Goal: Information Seeking & Learning: Learn about a topic

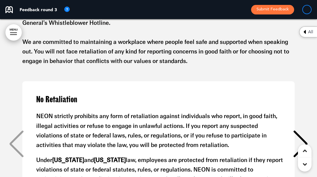
scroll to position [3804, 0]
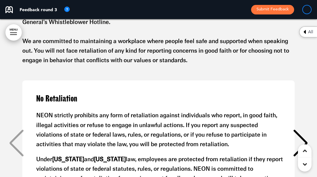
click at [294, 130] on div "Next slide" at bounding box center [300, 142] width 17 height 27
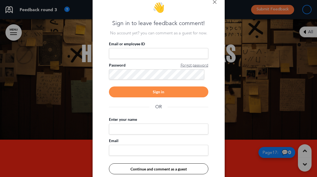
scroll to position [0, 309]
click at [214, 1] on link at bounding box center [215, 2] width 4 height 4
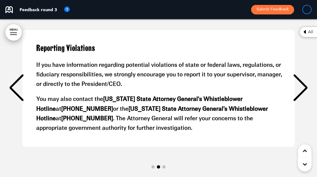
scroll to position [3564, 0]
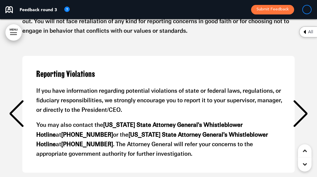
click at [305, 114] on div "Next slide" at bounding box center [300, 113] width 17 height 27
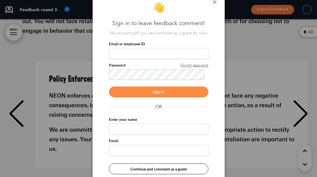
scroll to position [0, 618]
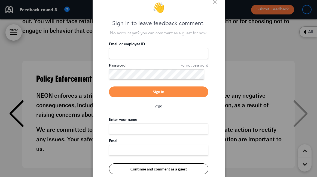
click at [305, 114] on div at bounding box center [158, 88] width 317 height 177
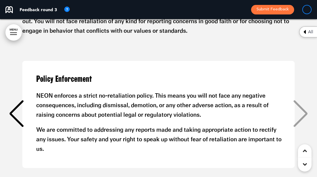
click at [305, 114] on div "Policy Enforcement NEON enforces a strict no-retaliation policy. This means you…" at bounding box center [158, 114] width 306 height 107
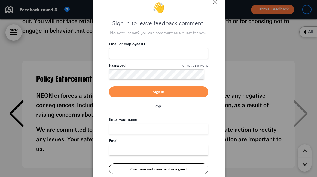
click at [215, 1] on link at bounding box center [215, 2] width 4 height 4
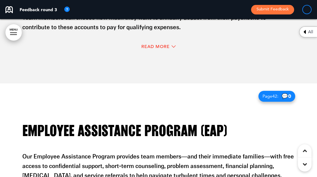
scroll to position [8484, 0]
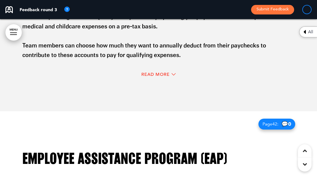
click at [166, 70] on div "Read More" at bounding box center [158, 74] width 273 height 11
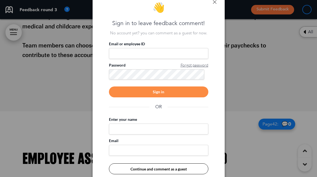
click at [214, 0] on link at bounding box center [215, 2] width 4 height 4
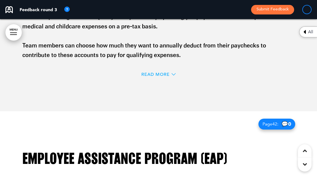
click at [164, 75] on span "Read More" at bounding box center [155, 74] width 28 height 4
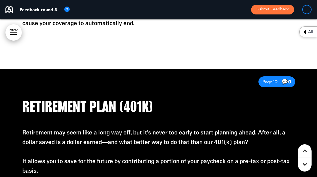
scroll to position [8267, 0]
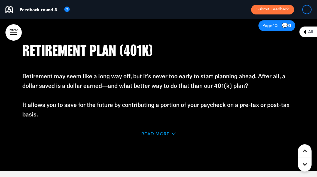
click at [152, 132] on span "Read More" at bounding box center [155, 134] width 28 height 4
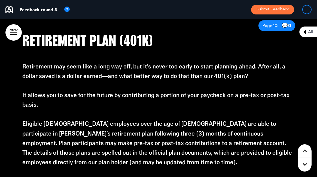
click at [152, 132] on span "Eligible [DEMOGRAPHIC_DATA] employees over the age of [DEMOGRAPHIC_DATA] are ab…" at bounding box center [157, 143] width 270 height 44
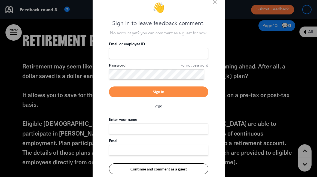
click at [215, 4] on div "👋 Sign in to leave feedback comment! No account yet? you can comment as a guest…" at bounding box center [159, 88] width 132 height 193
click at [213, 4] on div "👋 Sign in to leave feedback comment! No account yet? you can comment as a guest…" at bounding box center [159, 88] width 132 height 193
click at [214, 3] on link at bounding box center [215, 2] width 4 height 4
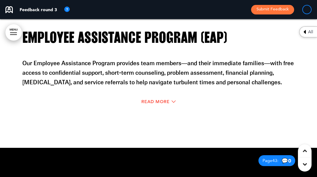
scroll to position [8740, 0]
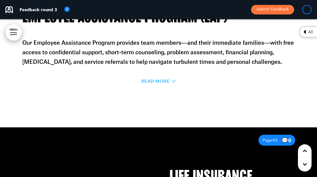
click at [155, 80] on span "Read More" at bounding box center [155, 81] width 28 height 4
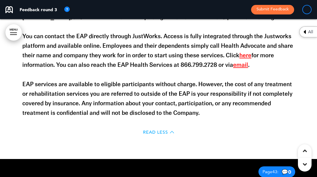
scroll to position [8750, 0]
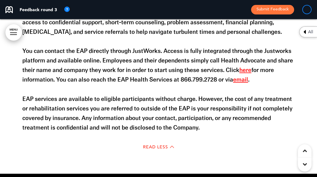
click at [242, 71] on link "here" at bounding box center [246, 70] width 12 height 6
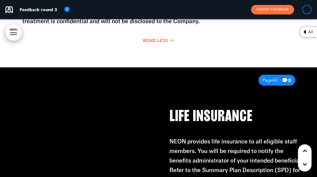
scroll to position [8862, 0]
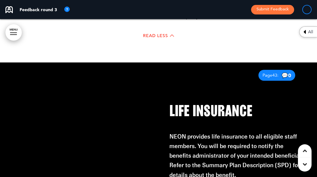
click at [94, 117] on div at bounding box center [79, 141] width 159 height 158
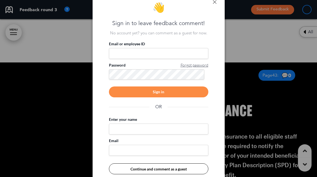
click at [214, 3] on link at bounding box center [215, 2] width 4 height 4
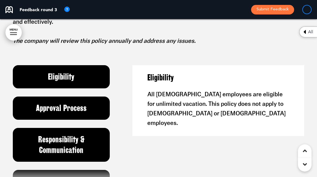
scroll to position [9940, 0]
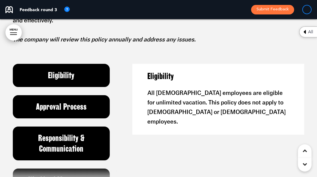
click at [85, 102] on h6 "Approval Process" at bounding box center [61, 106] width 84 height 11
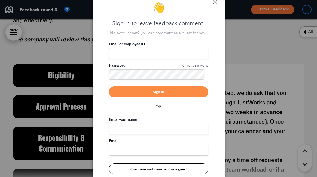
click at [215, 1] on link at bounding box center [215, 2] width 4 height 4
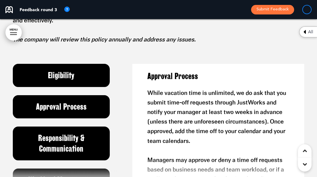
click at [72, 105] on h6 "Approval Process" at bounding box center [61, 106] width 84 height 11
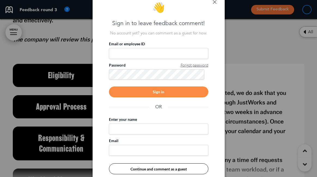
click at [215, 3] on link at bounding box center [215, 2] width 4 height 4
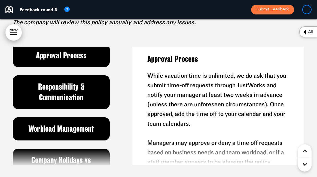
scroll to position [38, 0]
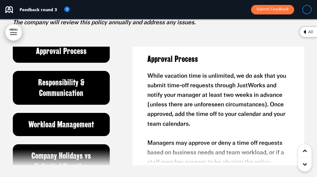
click at [38, 85] on h6 "Responsibility & Communication" at bounding box center [61, 87] width 84 height 21
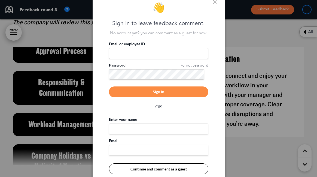
click at [215, 3] on link at bounding box center [215, 2] width 4 height 4
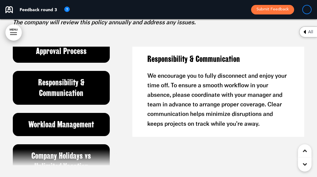
click at [53, 126] on h6 "Workload Management" at bounding box center [61, 124] width 84 height 11
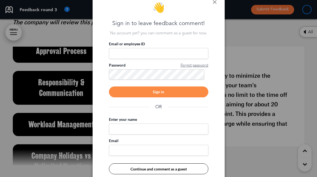
click at [214, 2] on link at bounding box center [215, 2] width 4 height 4
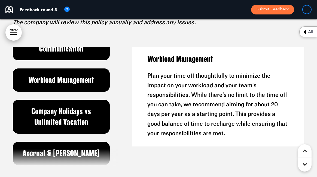
scroll to position [83, 0]
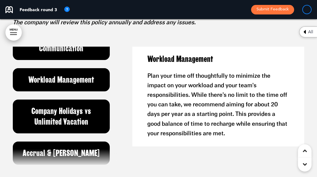
click at [69, 125] on h6 "Company Holidays vs Unlimited Vacation" at bounding box center [61, 116] width 84 height 21
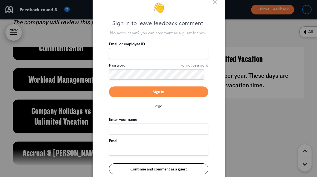
click at [215, 2] on link at bounding box center [215, 2] width 4 height 4
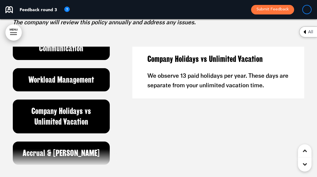
click at [81, 83] on h6 "Workload Management" at bounding box center [61, 79] width 84 height 11
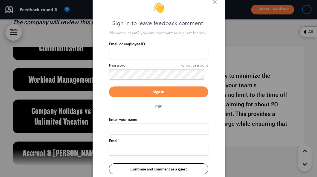
click at [214, 2] on link at bounding box center [215, 2] width 4 height 4
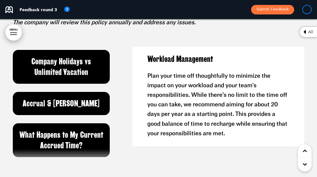
scroll to position [135, 0]
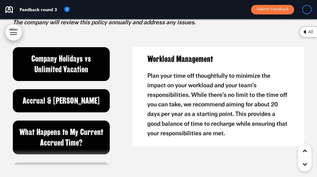
click at [97, 99] on h6 "Accrual & [PERSON_NAME]" at bounding box center [61, 100] width 84 height 11
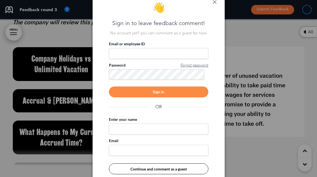
click at [215, 3] on link at bounding box center [215, 2] width 4 height 4
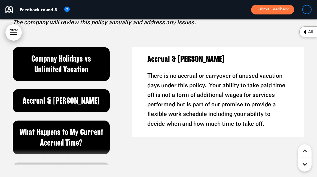
click at [80, 137] on h6 "What Happens to My Current Accrued Time?" at bounding box center [61, 137] width 84 height 21
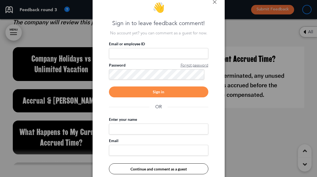
click at [215, 2] on link at bounding box center [215, 2] width 4 height 4
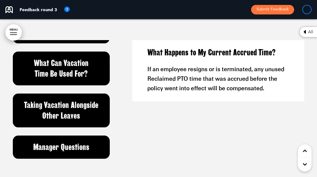
scroll to position [9965, 0]
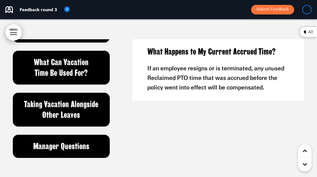
click at [64, 114] on h6 "Taking Vacation Alongside Other Leaves" at bounding box center [61, 109] width 84 height 21
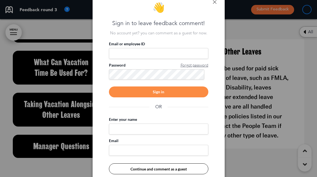
click at [212, 3] on div "👋 Sign in to leave feedback comment! No account yet? you can comment as a guest…" at bounding box center [159, 88] width 132 height 193
click at [214, 3] on link at bounding box center [215, 2] width 4 height 4
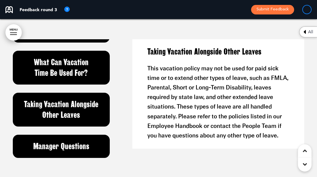
click at [74, 146] on h6 "Manager Questions" at bounding box center [61, 146] width 84 height 11
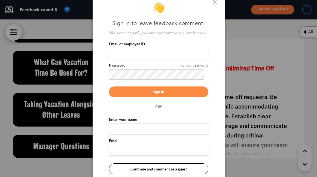
click at [214, 2] on link at bounding box center [215, 2] width 4 height 4
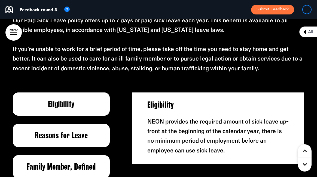
scroll to position [10194, 0]
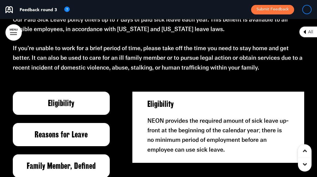
click at [73, 130] on h6 "Reasons for Leave" at bounding box center [61, 134] width 84 height 11
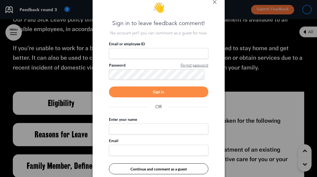
click at [62, 166] on div at bounding box center [158, 88] width 317 height 177
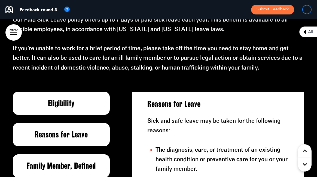
click at [55, 164] on h6 "Family Member, Defined" at bounding box center [61, 166] width 84 height 11
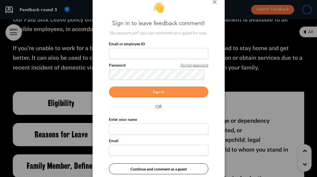
click at [213, 4] on div "👋 Sign in to leave feedback comment! No account yet? you can comment as a guest…" at bounding box center [159, 88] width 132 height 193
click at [214, 1] on link at bounding box center [215, 2] width 4 height 4
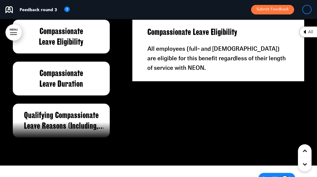
scroll to position [11163, 0]
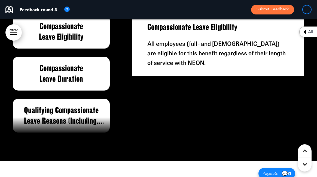
click at [57, 68] on h6 "Compassionate Leave Duration" at bounding box center [61, 73] width 84 height 21
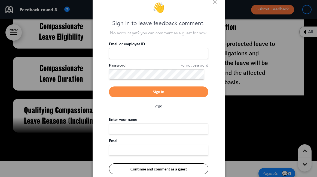
click at [56, 39] on div at bounding box center [158, 88] width 317 height 177
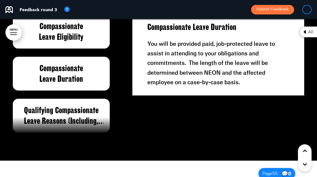
click at [56, 39] on h6 "Compassionate Leave Eligibility" at bounding box center [61, 31] width 84 height 21
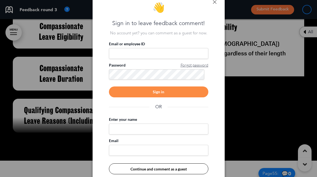
click at [214, 3] on link at bounding box center [215, 2] width 4 height 4
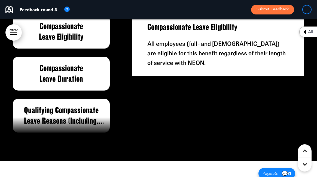
click at [81, 75] on h6 "Compassionate Leave Duration" at bounding box center [61, 73] width 84 height 21
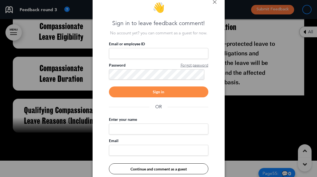
click at [213, 3] on link at bounding box center [215, 2] width 4 height 4
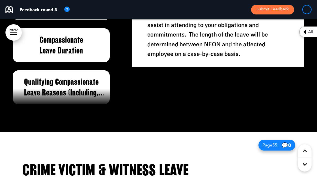
scroll to position [11196, 0]
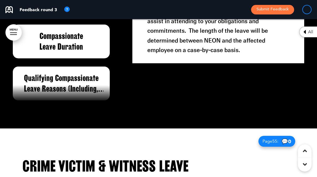
click at [80, 75] on h6 "Qualifying Compassionate Leave Reasons (Including, But Not Limited To:)" at bounding box center [61, 83] width 84 height 21
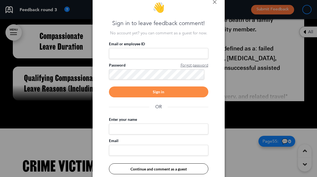
click at [215, 2] on link at bounding box center [215, 2] width 4 height 4
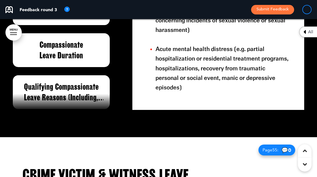
scroll to position [123, 0]
click at [86, 89] on h6 "Qualifying Compassionate Leave Reasons (Including, But Not Limited To:)" at bounding box center [61, 91] width 84 height 21
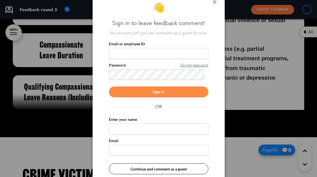
click at [78, 85] on div at bounding box center [158, 88] width 317 height 177
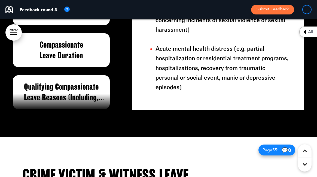
click at [81, 78] on div "Qualifying Compassionate Leave Reasons (Including, But Not Limited To:)" at bounding box center [61, 92] width 97 height 34
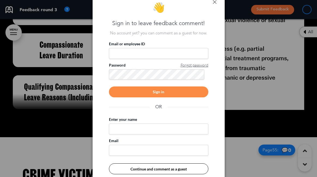
click at [215, 2] on link at bounding box center [215, 2] width 4 height 4
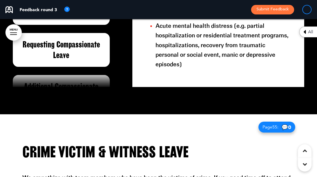
scroll to position [67, 0]
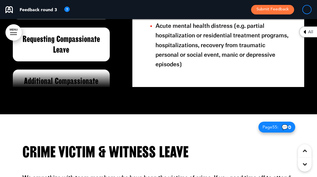
click at [76, 50] on h6 "Requesting Compassionate Leave" at bounding box center [61, 44] width 84 height 21
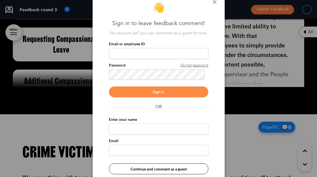
click at [65, 47] on div at bounding box center [158, 88] width 317 height 177
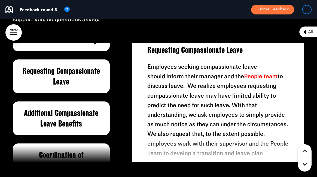
scroll to position [7, 0]
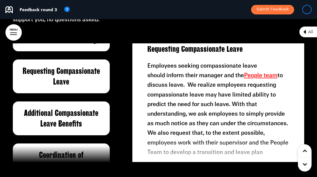
click at [87, 115] on h6 "Additional Compassionate Leave Benefits" at bounding box center [61, 118] width 84 height 21
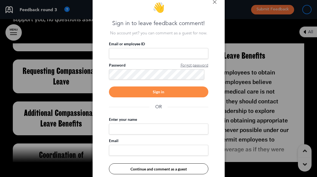
click at [215, 1] on link at bounding box center [215, 2] width 4 height 4
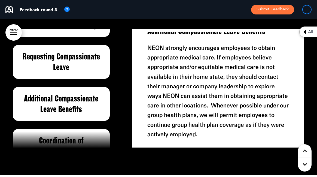
scroll to position [11151, 0]
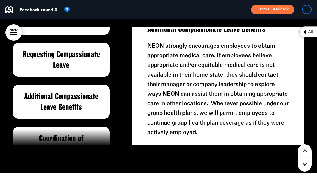
click at [80, 133] on div at bounding box center [65, 137] width 105 height 16
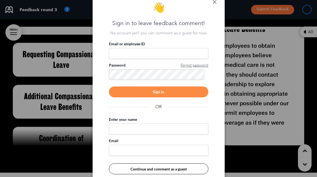
click at [80, 133] on div at bounding box center [158, 88] width 317 height 177
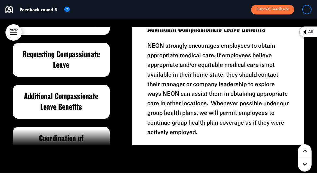
scroll to position [125, 0]
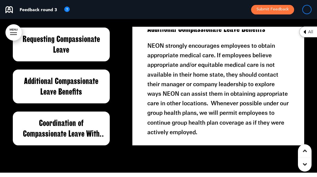
click at [60, 124] on h6 "Coordination of Compassionate Leave With Other Benefits" at bounding box center [61, 128] width 84 height 21
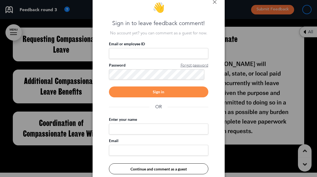
click at [214, 1] on link at bounding box center [215, 2] width 4 height 4
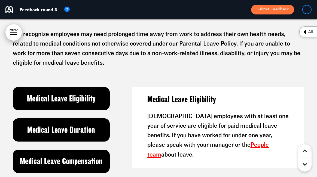
scroll to position [12676, 0]
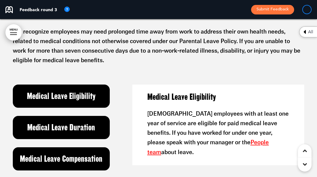
click at [77, 121] on div "Medical Leave Duration" at bounding box center [61, 127] width 97 height 23
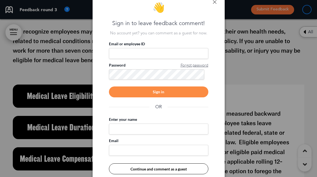
click at [214, 0] on link at bounding box center [215, 2] width 4 height 4
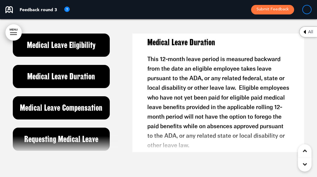
scroll to position [0, 0]
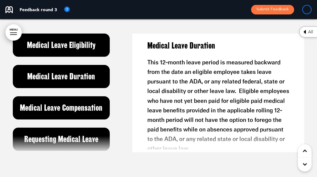
click at [68, 110] on h6 "Medical Leave Compensation" at bounding box center [61, 107] width 84 height 11
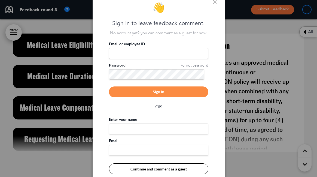
click at [216, 2] on link at bounding box center [215, 2] width 4 height 4
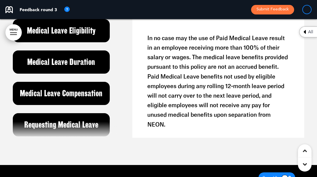
scroll to position [12746, 0]
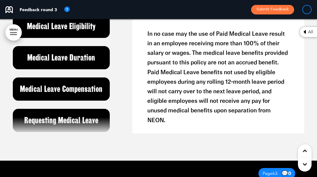
click at [70, 89] on h6 "Medical Leave Compensation" at bounding box center [61, 89] width 84 height 11
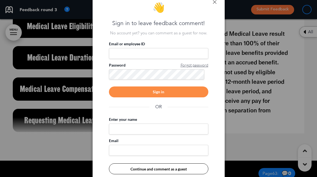
click at [213, 4] on div "👋 Sign in to leave feedback comment! No account yet? you can comment as a guest…" at bounding box center [159, 88] width 132 height 193
click at [216, 1] on link at bounding box center [215, 2] width 4 height 4
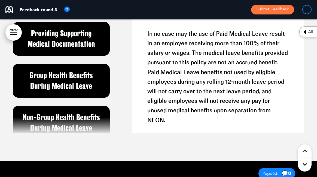
scroll to position [124, 0]
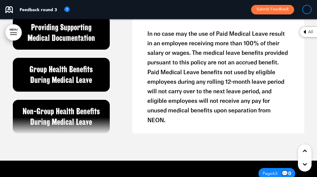
click at [65, 85] on h6 "Group Health Benefits During Medical Leave" at bounding box center [61, 74] width 84 height 21
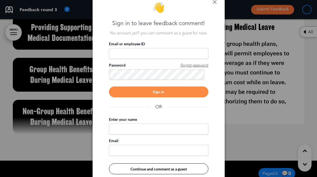
click at [213, 3] on link at bounding box center [215, 2] width 4 height 4
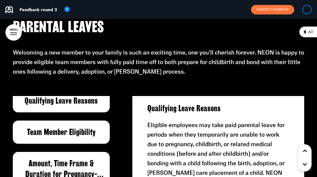
scroll to position [10, 0]
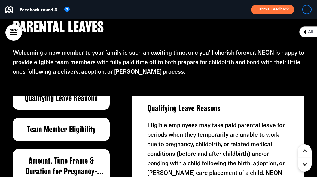
click at [72, 98] on h6 "Qualifying Leave Reasons" at bounding box center [61, 98] width 84 height 11
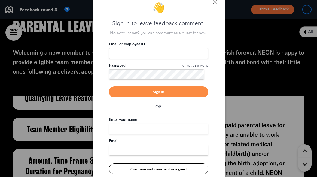
click at [215, 2] on link at bounding box center [215, 2] width 4 height 4
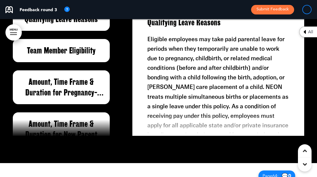
scroll to position [0, 0]
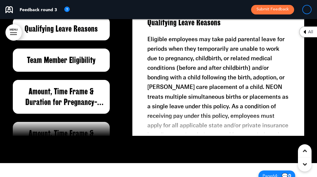
click at [62, 58] on h6 "Team Member Eligibility" at bounding box center [61, 60] width 84 height 11
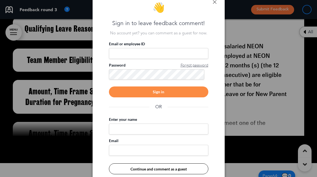
click at [215, 2] on link at bounding box center [215, 2] width 4 height 4
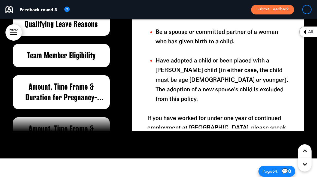
scroll to position [12991, 0]
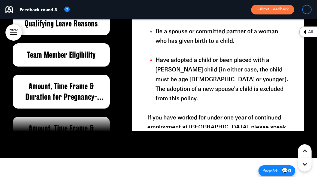
click at [85, 56] on h6 "Team Member Eligibility" at bounding box center [61, 55] width 84 height 11
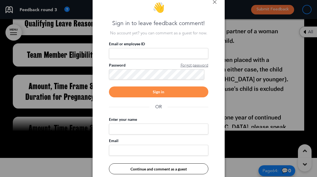
click at [68, 90] on div at bounding box center [158, 88] width 317 height 177
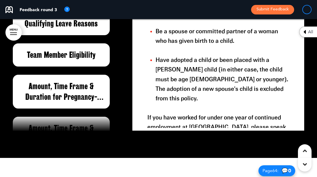
click at [68, 90] on h6 "Amount, Time Frame & Duration for Pregnancy-Related Medical Leave" at bounding box center [61, 91] width 84 height 21
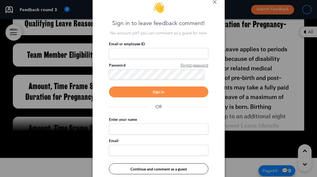
click at [214, 2] on link at bounding box center [215, 2] width 4 height 4
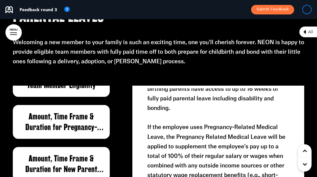
scroll to position [51, 0]
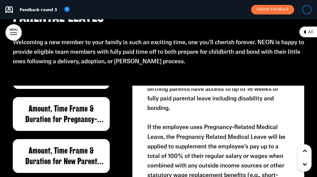
click at [71, 153] on h6 "Amount, Time Frame & Duration for New Parent Leave" at bounding box center [61, 155] width 84 height 21
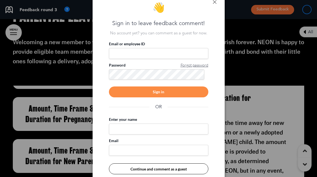
click at [213, 3] on link at bounding box center [215, 2] width 4 height 4
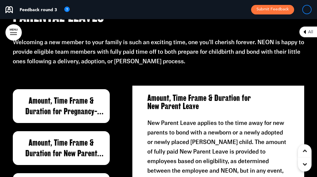
scroll to position [62, 0]
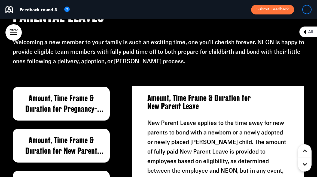
click at [76, 109] on h6 "Amount, Time Frame & Duration for Pregnancy-Related Medical Leave" at bounding box center [61, 103] width 84 height 21
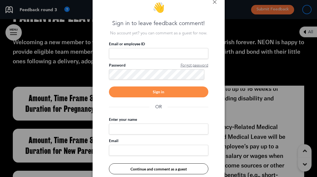
click at [215, 2] on link at bounding box center [215, 2] width 4 height 4
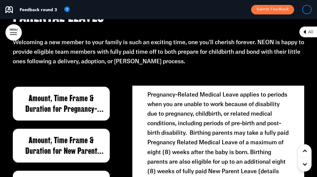
scroll to position [0, 0]
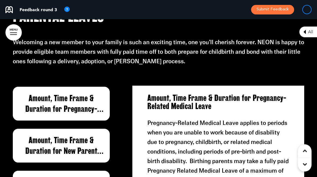
click at [63, 146] on h6 "Amount, Time Frame & Duration for New Parent Leave" at bounding box center [61, 145] width 84 height 21
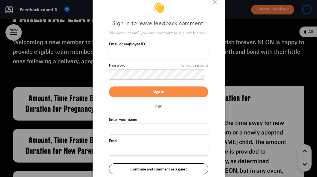
click at [216, 2] on link at bounding box center [215, 2] width 4 height 4
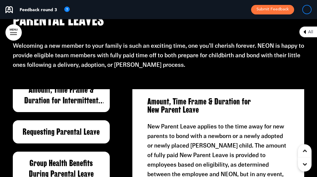
scroll to position [145, 0]
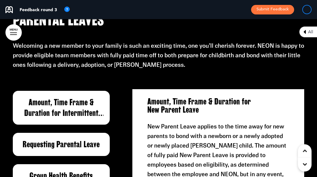
click at [78, 101] on h6 "Amount, Time Frame & Duration for Intermittent Parental Leave Leave" at bounding box center [61, 107] width 84 height 21
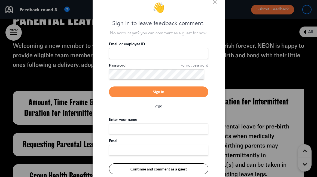
click at [215, 1] on link at bounding box center [215, 2] width 4 height 4
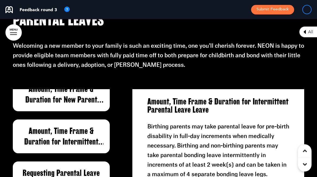
scroll to position [114, 0]
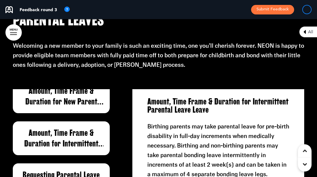
click at [66, 97] on h6 "Amount, Time Frame & Duration for New Parent Leave" at bounding box center [61, 96] width 84 height 21
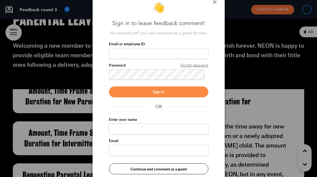
click at [215, 1] on link at bounding box center [215, 2] width 4 height 4
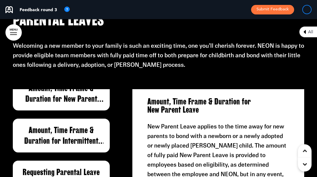
scroll to position [119, 0]
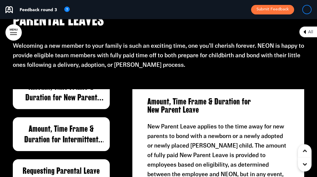
click at [76, 137] on h6 "Amount, Time Frame & Duration for Intermittent Parental Leave Leave" at bounding box center [61, 133] width 84 height 21
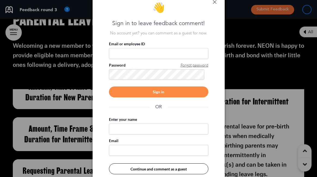
click at [215, 1] on link at bounding box center [215, 2] width 4 height 4
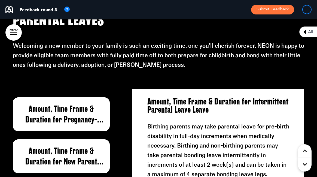
scroll to position [56, 0]
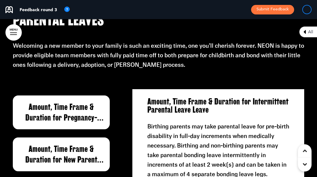
click at [61, 105] on h6 "Amount, Time Frame & Duration for Pregnancy-Related Medical Leave" at bounding box center [61, 112] width 84 height 21
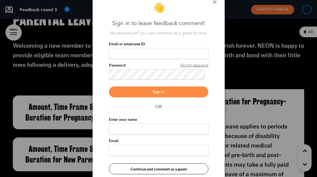
click at [142, 55] on input "Email or employee ID" at bounding box center [158, 53] width 99 height 11
click at [214, 2] on link at bounding box center [215, 2] width 4 height 4
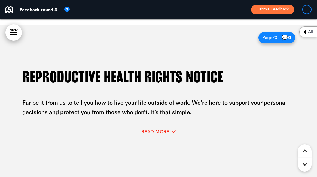
scroll to position [14901, 0]
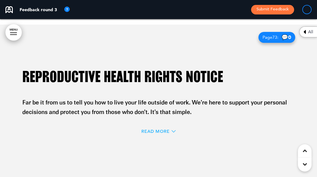
click at [158, 129] on span "Read More" at bounding box center [155, 131] width 28 height 4
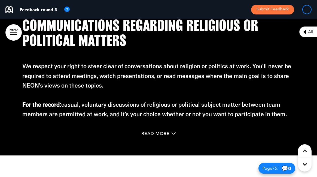
scroll to position [15309, 0]
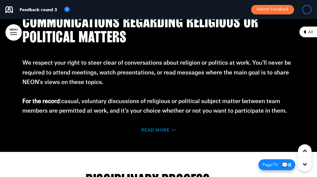
click at [159, 128] on span "Read More" at bounding box center [155, 130] width 28 height 4
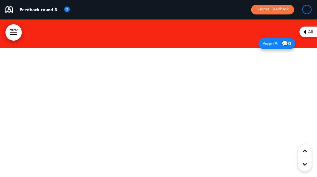
scroll to position [16628, 0]
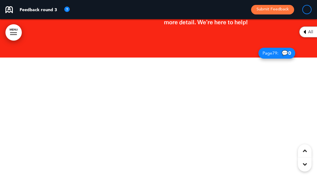
click at [164, 126] on div at bounding box center [158, 119] width 317 height 158
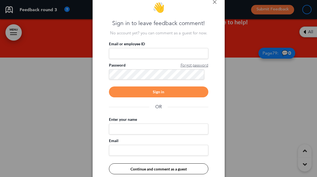
click at [214, 4] on div "👋 Sign in to leave feedback comment! No account yet? you can comment as a guest…" at bounding box center [159, 88] width 132 height 193
click at [216, 2] on link at bounding box center [215, 2] width 4 height 4
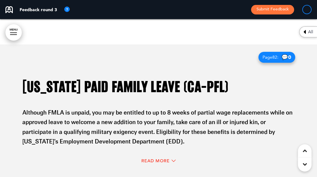
scroll to position [16828, 0]
